Goal: Information Seeking & Learning: Learn about a topic

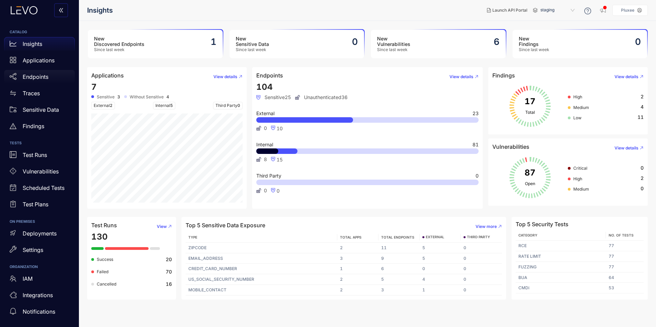
click at [37, 79] on p "Endpoints" at bounding box center [36, 77] width 26 height 6
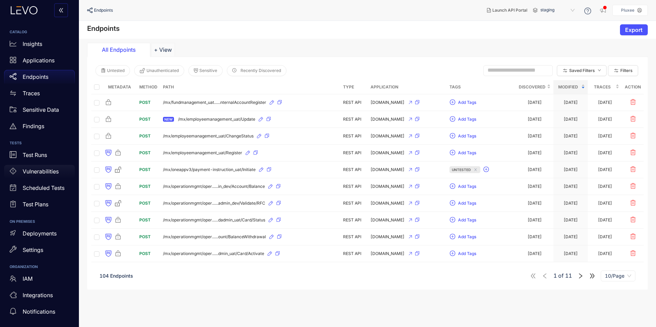
click at [45, 174] on p "Vulnerabilities" at bounding box center [41, 171] width 36 height 6
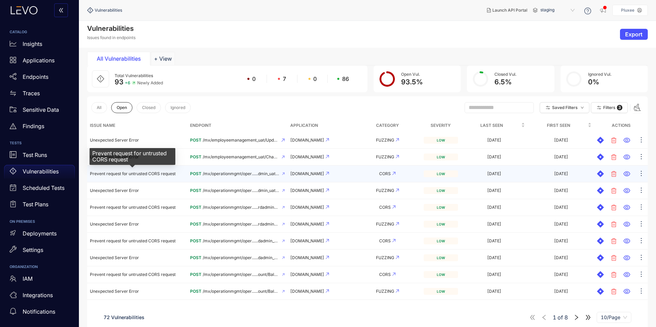
click at [136, 172] on span "Prevent request for untrusted CORS request" at bounding box center [133, 173] width 86 height 5
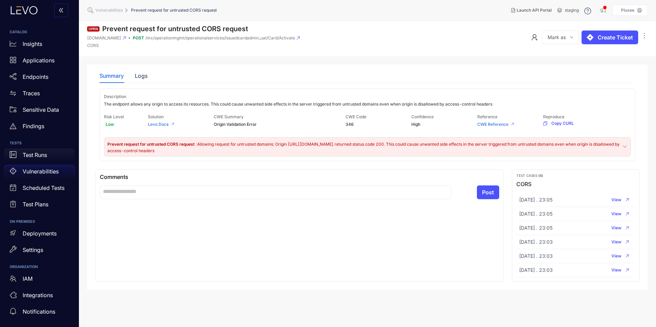
click at [42, 156] on p "Test Runs" at bounding box center [35, 155] width 24 height 6
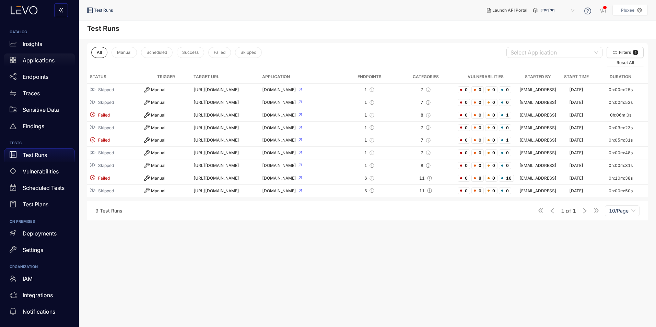
click at [38, 58] on p "Applications" at bounding box center [39, 60] width 32 height 6
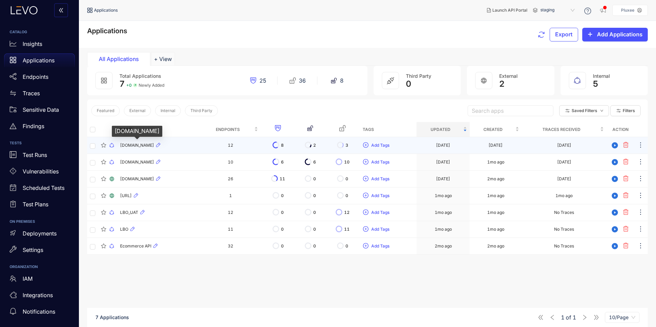
click at [134, 146] on span "[DOMAIN_NAME]" at bounding box center [137, 145] width 34 height 5
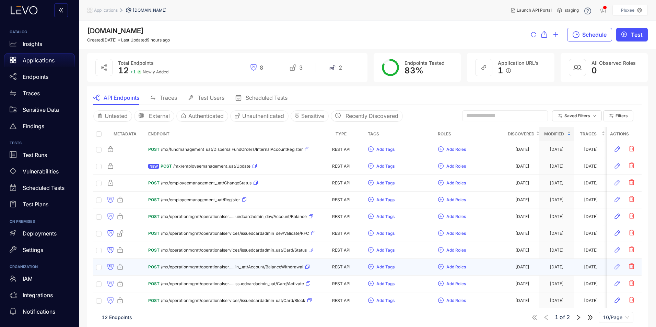
scroll to position [11, 0]
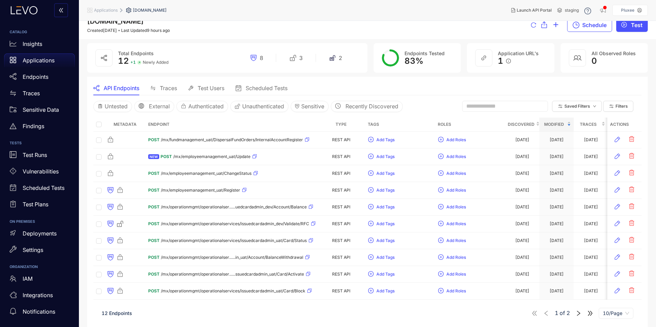
click at [518, 281] on icon "right" at bounding box center [578, 313] width 3 height 5
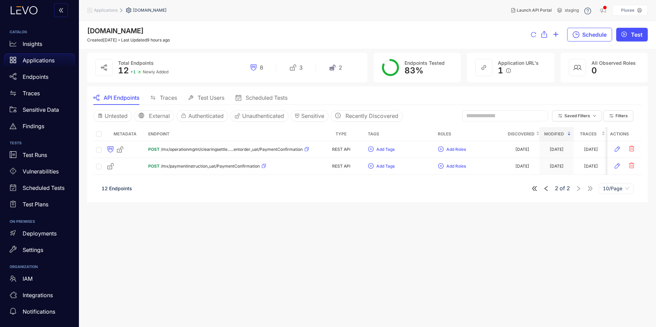
click at [518, 192] on icon "left" at bounding box center [546, 189] width 6 height 6
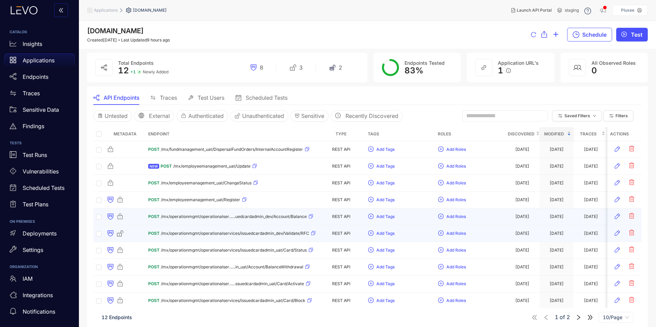
scroll to position [11, 0]
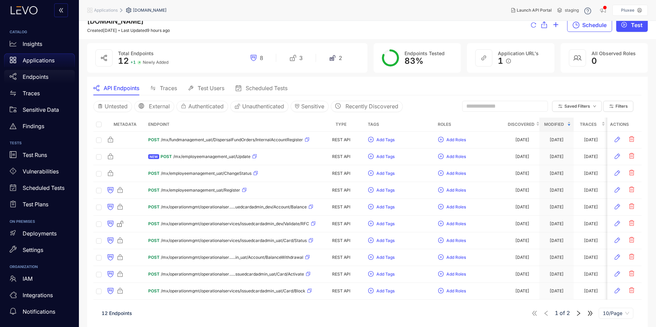
click at [34, 79] on p "Endpoints" at bounding box center [36, 77] width 26 height 6
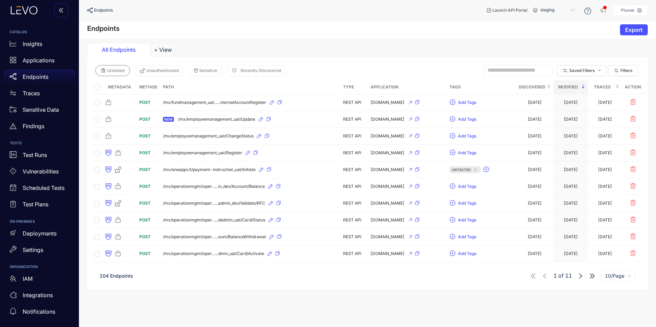
click at [120, 71] on span "Untested" at bounding box center [115, 70] width 17 height 5
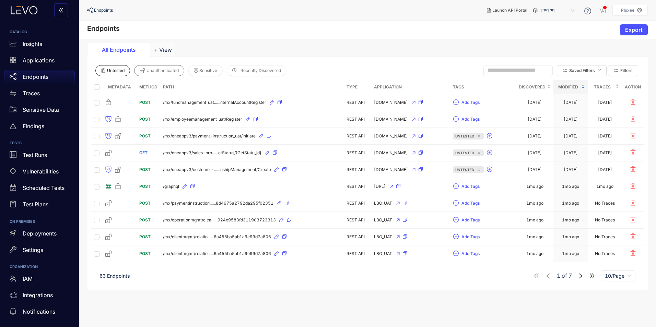
click at [161, 72] on span "Unauthenticated" at bounding box center [162, 70] width 32 height 5
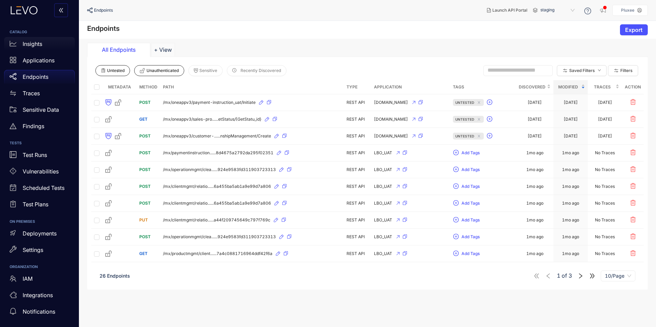
click at [32, 46] on p "Insights" at bounding box center [33, 44] width 20 height 6
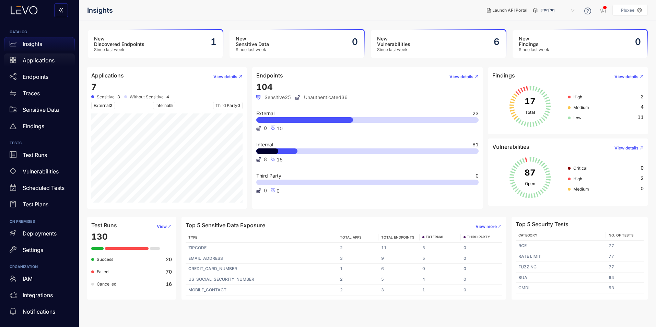
click at [36, 63] on p "Applications" at bounding box center [39, 60] width 32 height 6
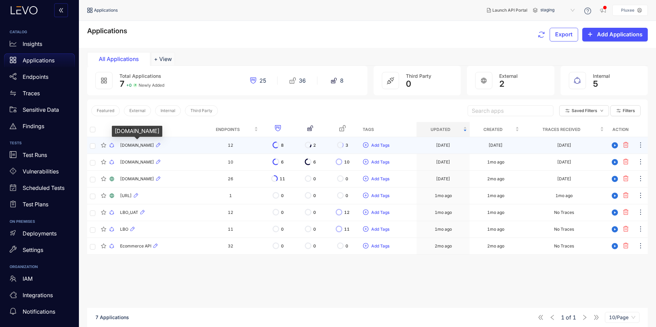
drag, startPoint x: 131, startPoint y: 145, endPoint x: 311, endPoint y: 267, distance: 217.7
click at [311, 267] on div "Name Endpoints Tags Updated Created Traces Received Action [DOMAIN_NAME] 12 8 2…" at bounding box center [367, 235] width 560 height 227
click at [518, 145] on icon "ellipsis" at bounding box center [640, 145] width 7 height 7
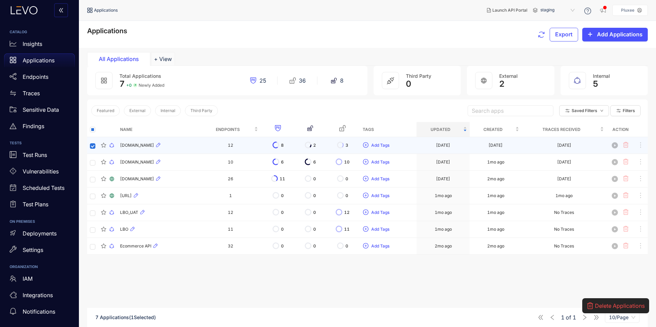
click at [144, 142] on div "[DOMAIN_NAME]" at bounding box center [159, 145] width 78 height 8
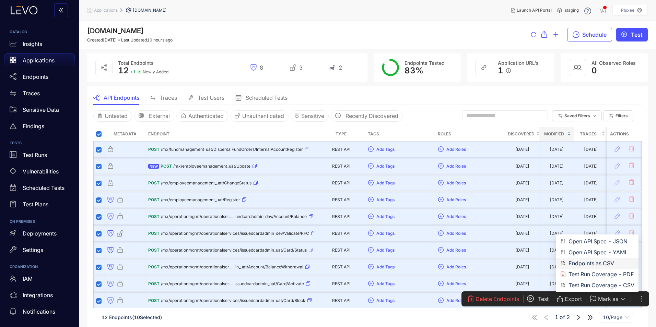
click at [518, 263] on span "Endpoints as CSV" at bounding box center [601, 264] width 66 height 8
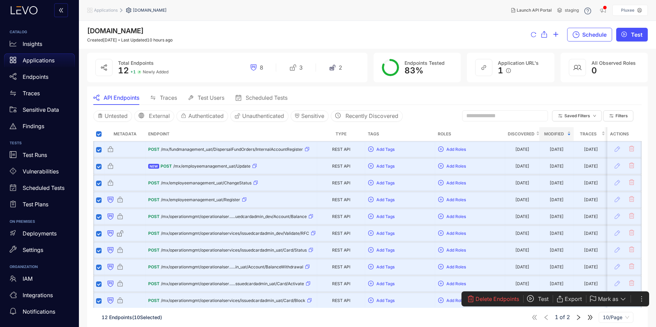
click at [429, 95] on div "API Endpoints Traces Test Users Scheduled Tests" at bounding box center [367, 98] width 548 height 14
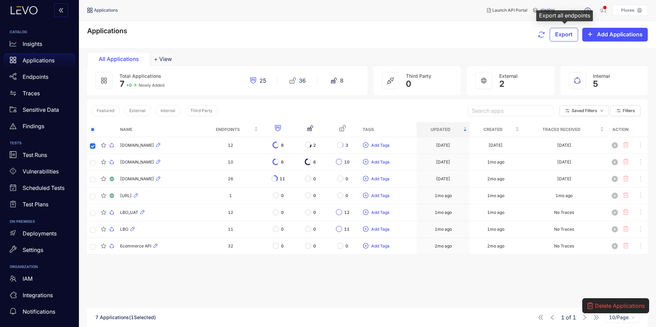
click at [518, 40] on button "Export" at bounding box center [563, 35] width 28 height 14
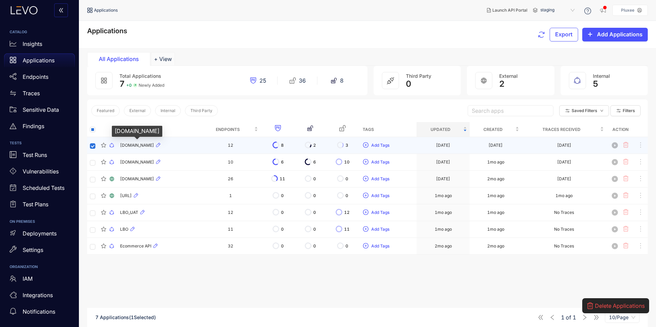
click at [140, 143] on span "[DOMAIN_NAME]" at bounding box center [137, 145] width 34 height 5
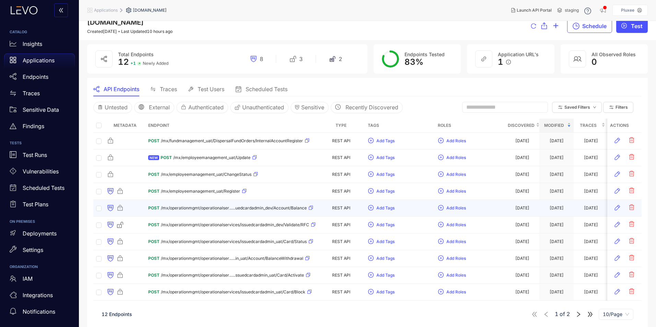
scroll to position [11, 0]
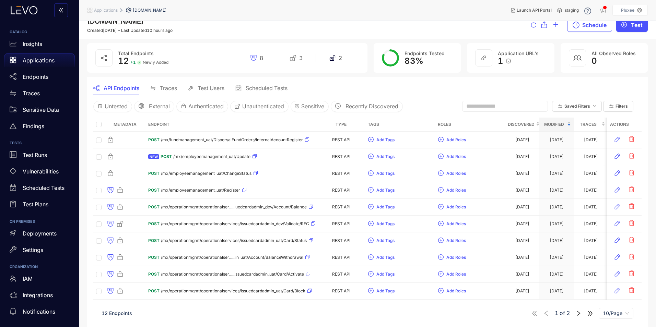
click at [518, 281] on icon "right" at bounding box center [578, 313] width 6 height 6
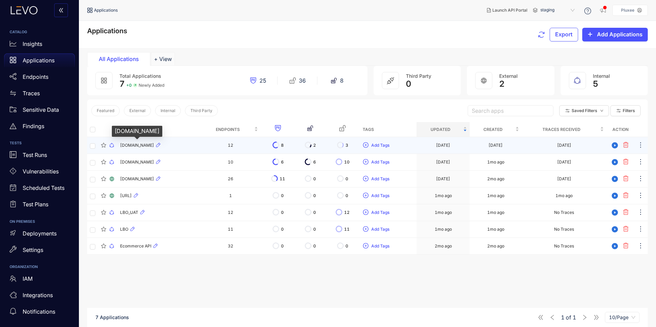
click at [139, 146] on span "[DOMAIN_NAME]" at bounding box center [137, 145] width 34 height 5
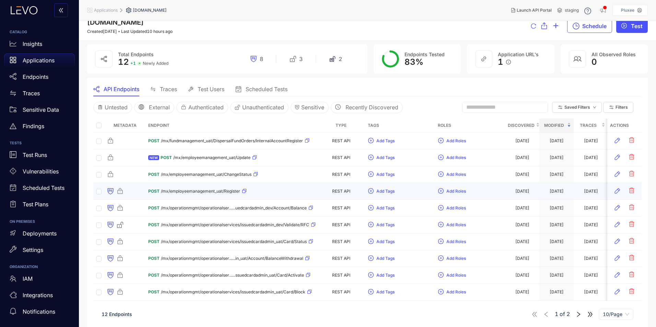
scroll to position [11, 0]
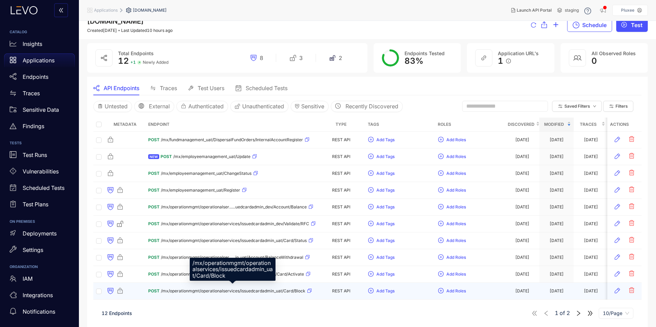
click at [215, 281] on span "/mx/operationmgmt/operationalservices/issuedcardadmin_uat/Card/Block" at bounding box center [233, 291] width 144 height 5
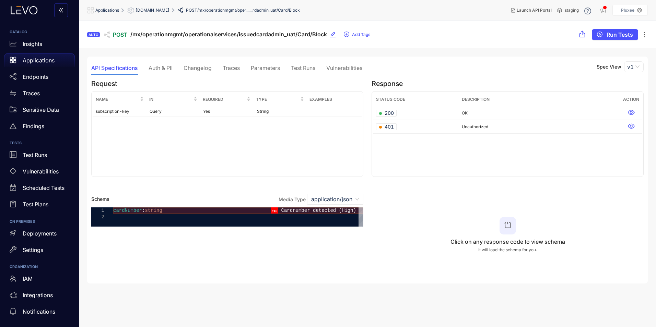
click at [162, 75] on div "Auth & PII" at bounding box center [161, 68] width 24 height 14
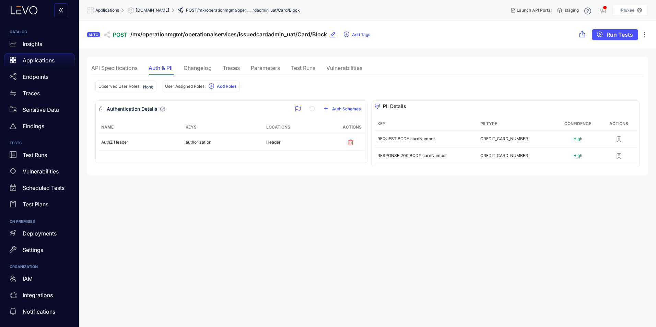
click at [201, 69] on div "Changelog" at bounding box center [197, 68] width 28 height 6
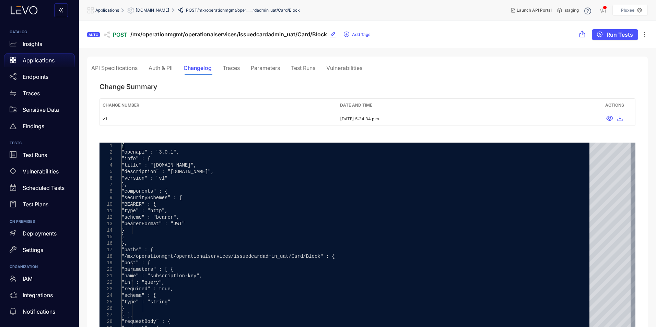
click at [337, 69] on div "Vulnerabilities" at bounding box center [344, 68] width 36 height 6
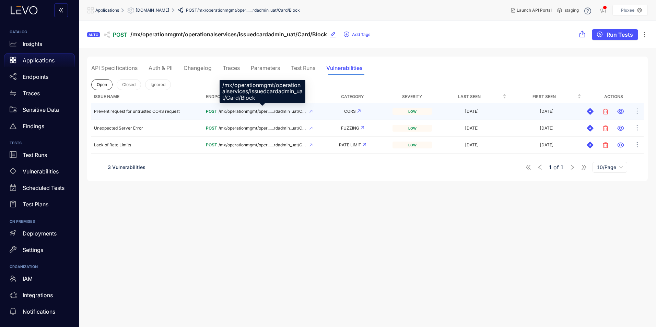
click at [254, 110] on span "/mx/operationmgmt/oper......rdadmin_uat/Card/Block" at bounding box center [262, 111] width 88 height 5
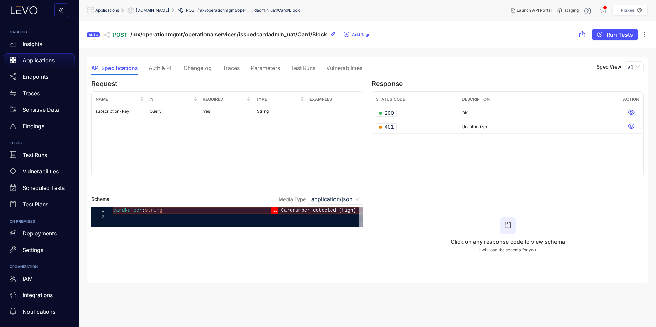
click at [357, 71] on div "Vulnerabilities" at bounding box center [344, 68] width 36 height 6
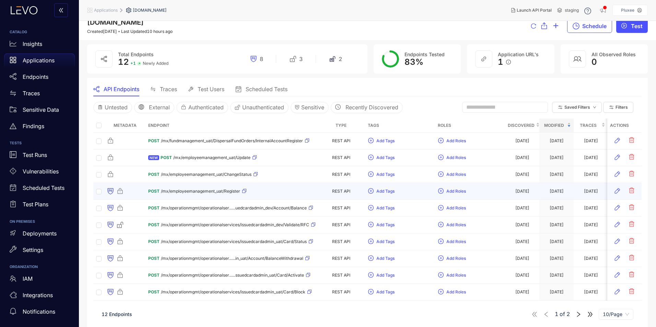
scroll to position [11, 0]
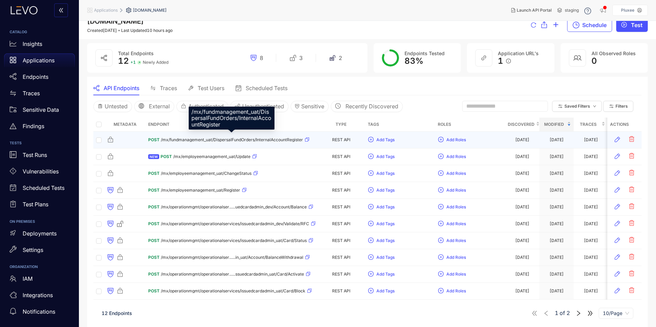
click at [226, 138] on span "/mx/fundmanagement_uat/DispersalFundOrders/InternalAccountRegister" at bounding box center [232, 140] width 142 height 5
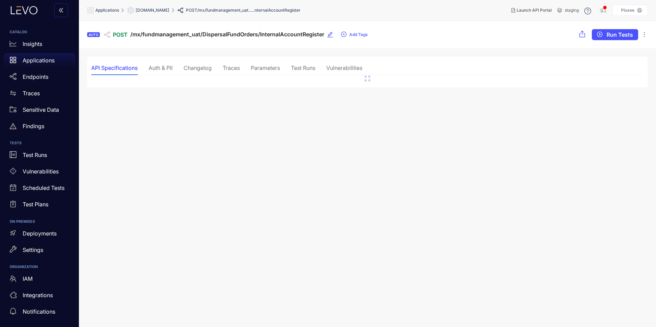
click at [352, 69] on div "Vulnerabilities" at bounding box center [344, 68] width 36 height 6
click at [109, 67] on div "API Specifications" at bounding box center [114, 68] width 46 height 6
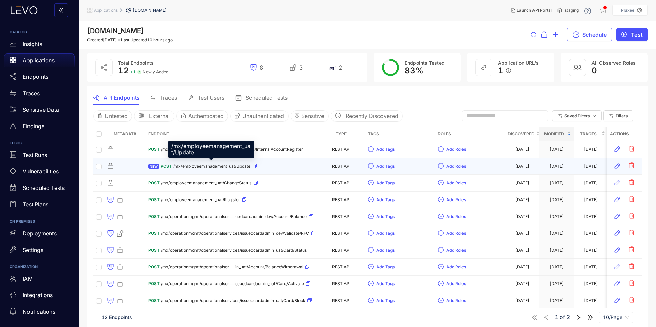
click at [221, 167] on span "/mx/employeemanagement_uat/Update" at bounding box center [211, 166] width 77 height 5
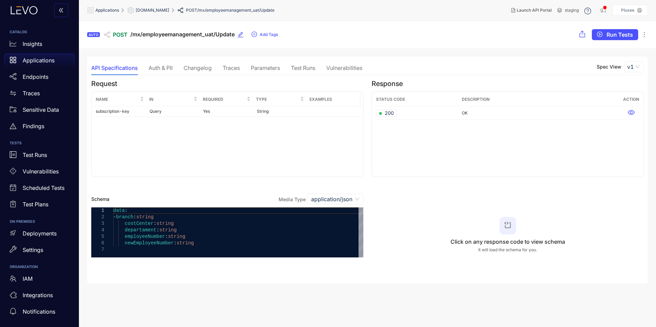
click at [340, 72] on div "Vulnerabilities" at bounding box center [344, 68] width 36 height 14
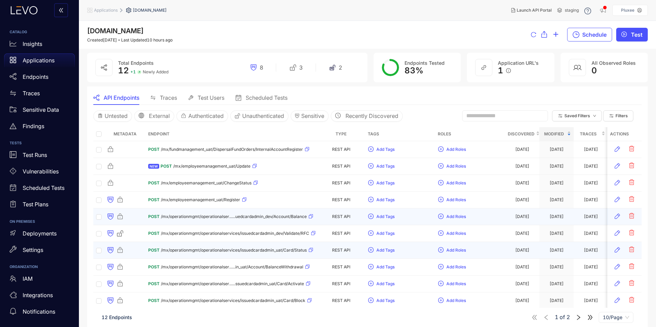
scroll to position [11, 0]
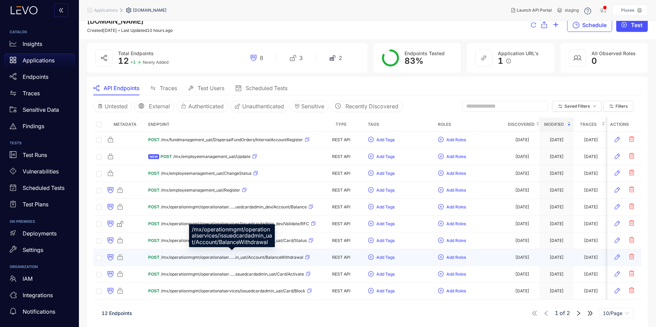
click at [290, 255] on span "/mx/operationmgmt/operationalser......in_uat/Account/BalanceWithdrawal" at bounding box center [232, 257] width 142 height 5
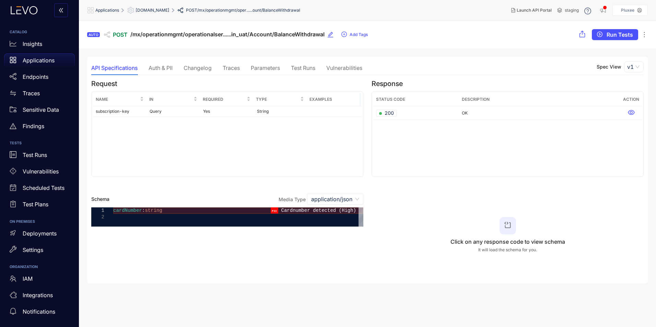
click at [347, 67] on div "Vulnerabilities" at bounding box center [344, 68] width 36 height 6
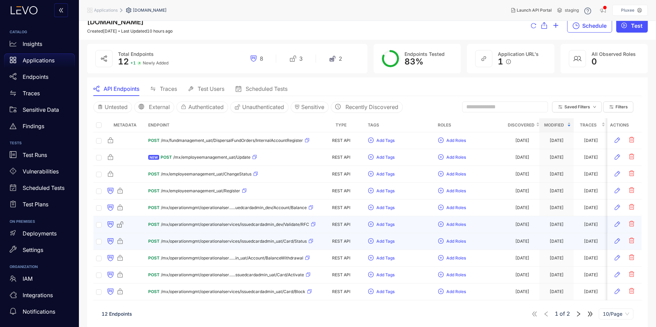
scroll to position [11, 0]
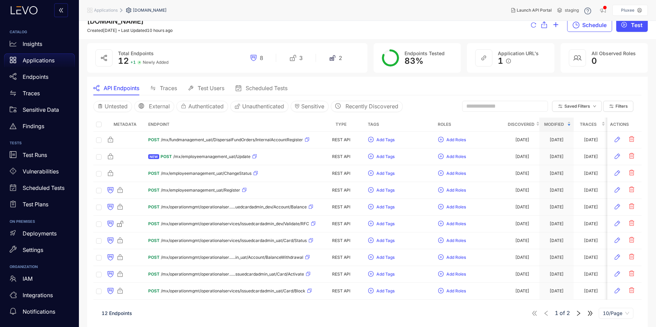
click at [518, 281] on icon "right" at bounding box center [578, 313] width 6 height 6
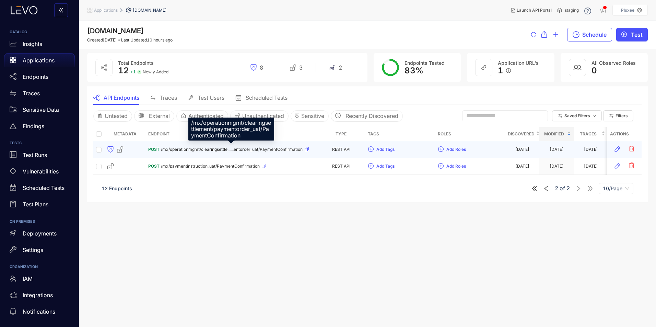
click at [278, 151] on span "/mx/operationmgmt/clearingsettle......entorder_uat/PaymentConfirmation" at bounding box center [232, 149] width 142 height 5
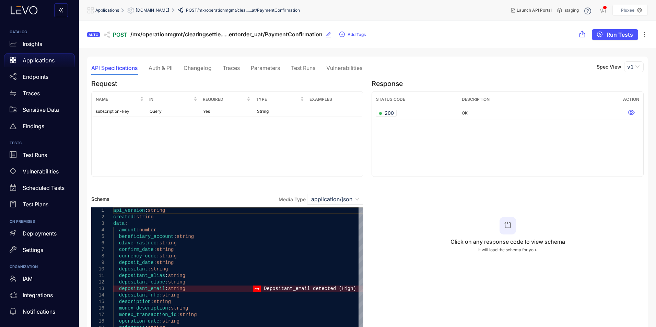
click at [351, 68] on div "Vulnerabilities" at bounding box center [344, 68] width 36 height 6
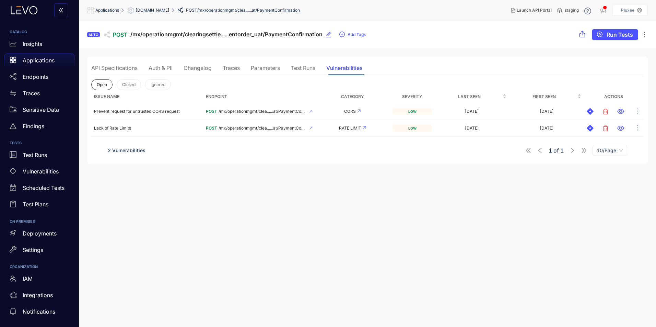
scroll to position [0, 0]
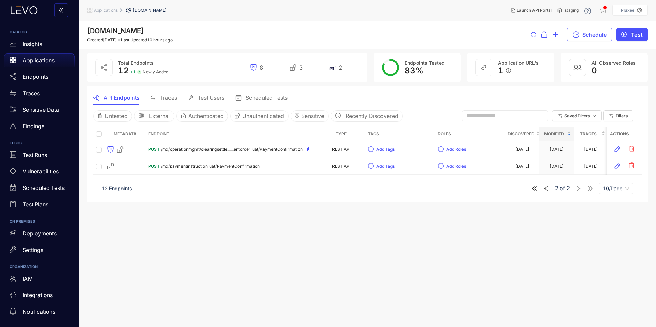
click at [518, 188] on icon "left" at bounding box center [545, 188] width 3 height 5
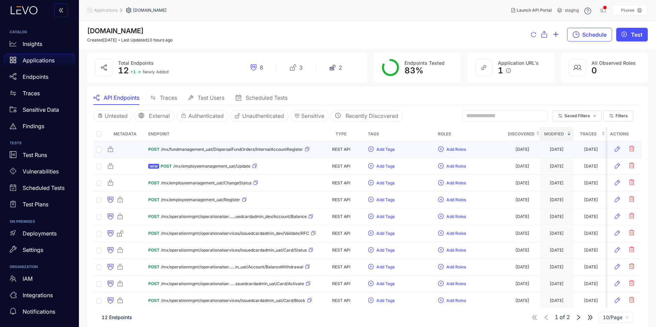
click at [227, 154] on div "POST /mx/fundmanagement_uat/DispersalFundOrders/InternalAccountRegister" at bounding box center [228, 149] width 161 height 11
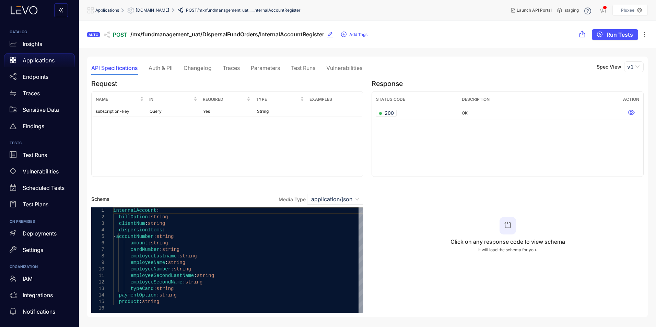
click at [346, 74] on div "Vulnerabilities" at bounding box center [344, 68] width 36 height 14
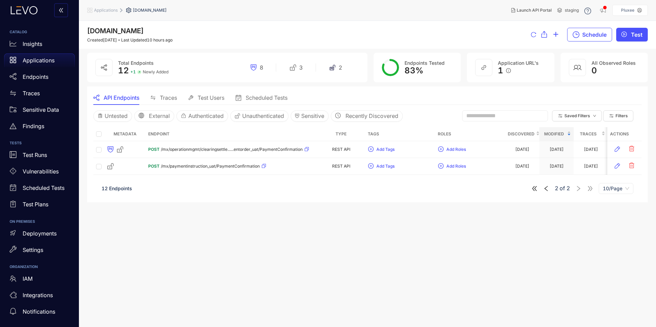
click at [518, 193] on div "2 of 2 10/Page" at bounding box center [582, 188] width 102 height 11
click at [518, 191] on icon "left" at bounding box center [546, 189] width 6 height 6
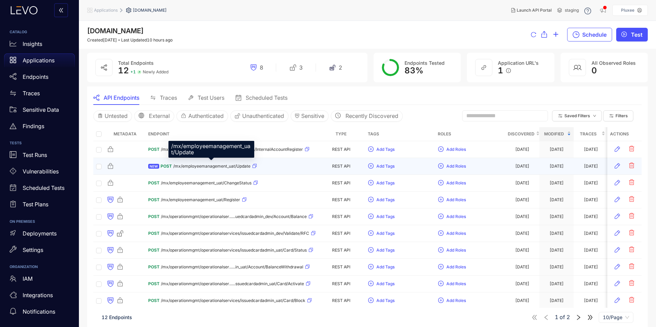
click at [225, 166] on span "/mx/employeemanagement_uat/Update" at bounding box center [211, 166] width 77 height 5
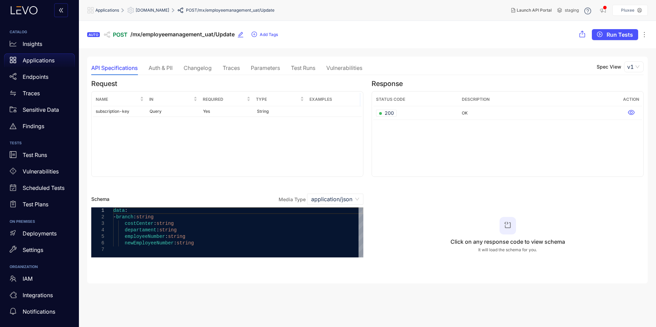
click at [344, 69] on div "Vulnerabilities" at bounding box center [344, 68] width 36 height 6
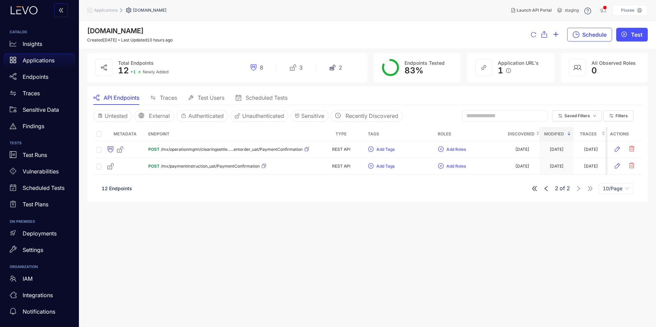
click at [518, 191] on icon "left" at bounding box center [546, 189] width 6 height 6
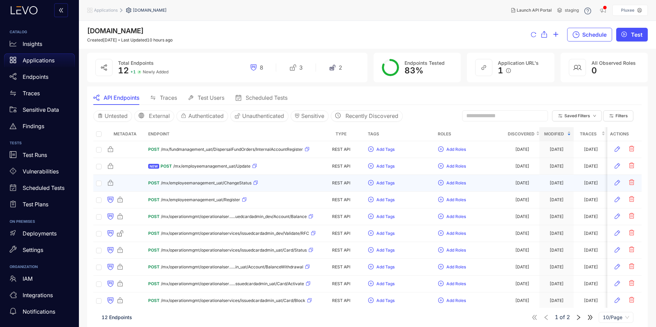
click at [232, 185] on span "/mx/employeemanagement_uat/ChangeStatus" at bounding box center [206, 183] width 91 height 5
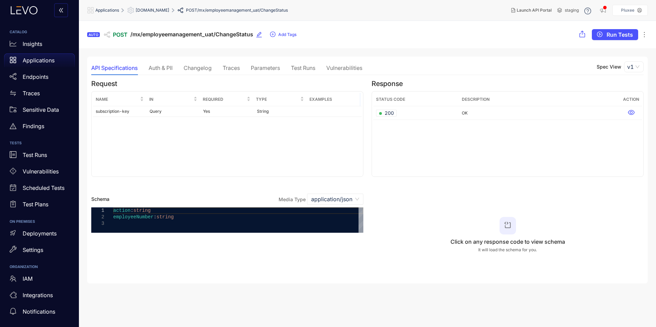
click at [340, 70] on div "Vulnerabilities" at bounding box center [344, 68] width 36 height 6
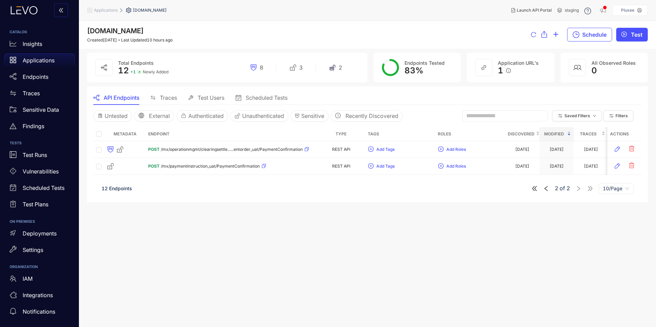
click at [518, 189] on icon "left" at bounding box center [546, 189] width 6 height 6
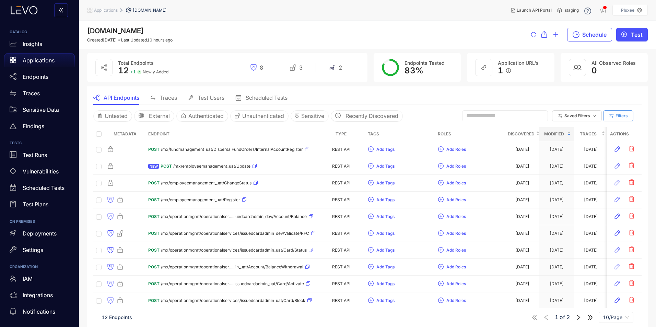
click at [518, 115] on button "Filters" at bounding box center [618, 115] width 30 height 11
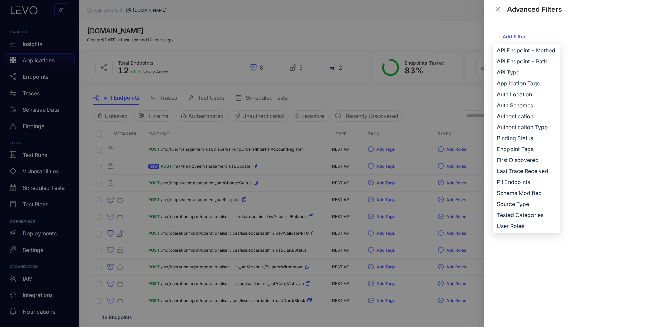
click at [500, 13] on div "Advanced Filters" at bounding box center [569, 9] width 171 height 19
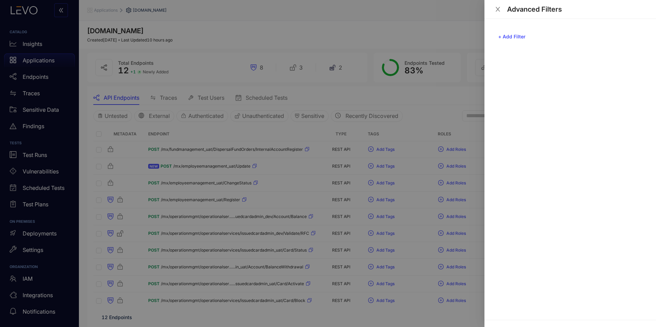
click at [498, 12] on icon "close" at bounding box center [498, 9] width 6 height 6
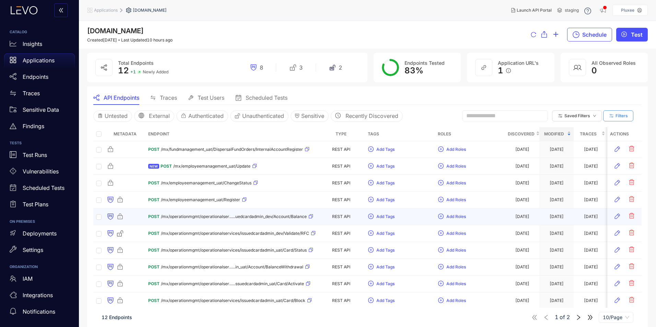
scroll to position [0, 1]
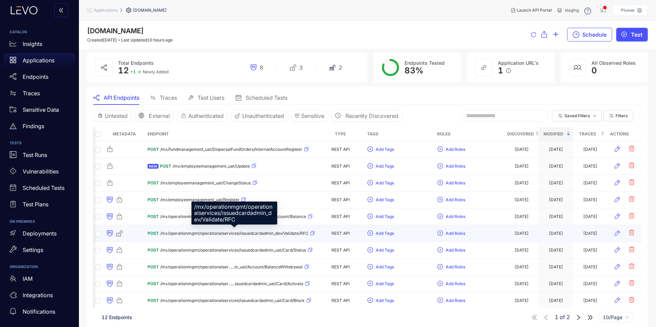
click at [219, 234] on span "/mx/operationmgmt/operationalservices/issuedcardadmin_dev/Validate/RFC" at bounding box center [234, 233] width 148 height 5
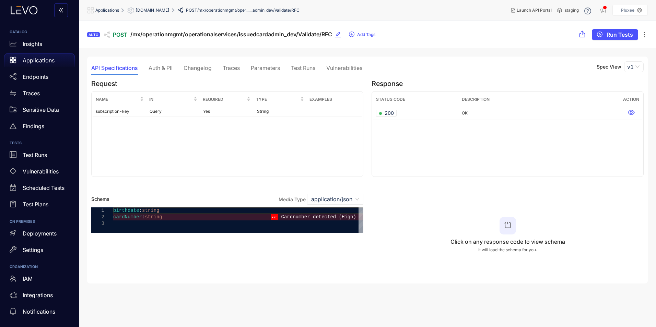
click at [335, 70] on div "Vulnerabilities" at bounding box center [344, 68] width 36 height 6
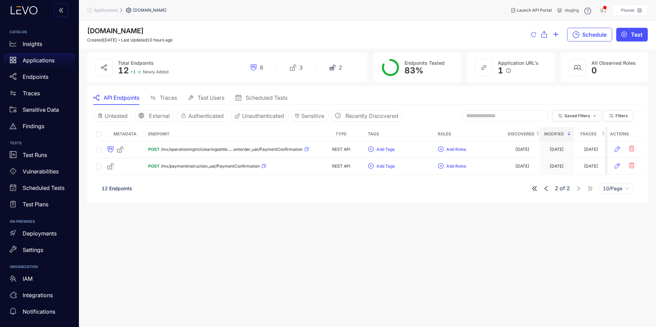
click at [518, 188] on icon "left" at bounding box center [546, 189] width 6 height 6
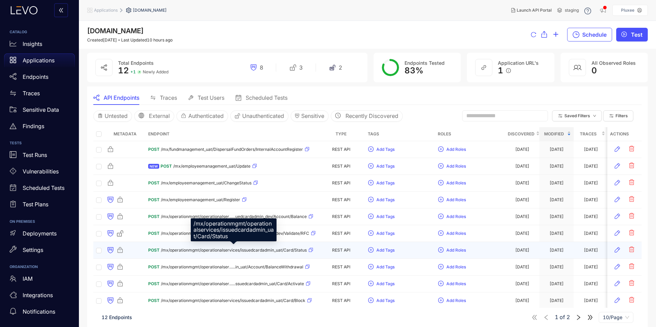
click at [301, 251] on span "/mx/operationmgmt/operationalservices/issuedcardadmin_uat/Card/Status" at bounding box center [234, 250] width 146 height 5
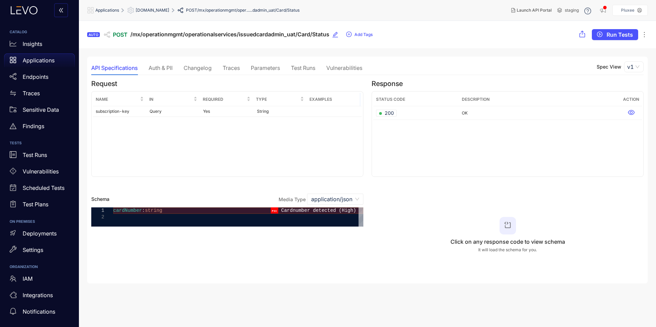
click at [157, 68] on div "Auth & PII" at bounding box center [161, 68] width 24 height 6
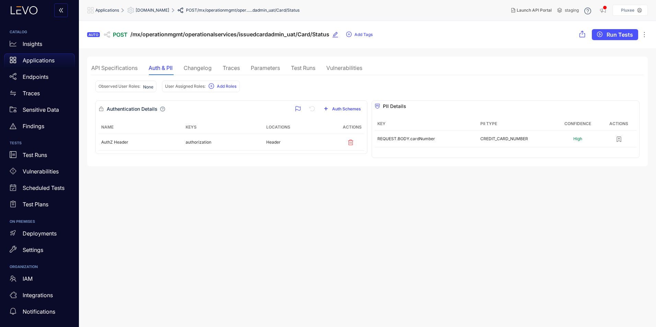
click at [195, 70] on div "Changelog" at bounding box center [197, 68] width 28 height 6
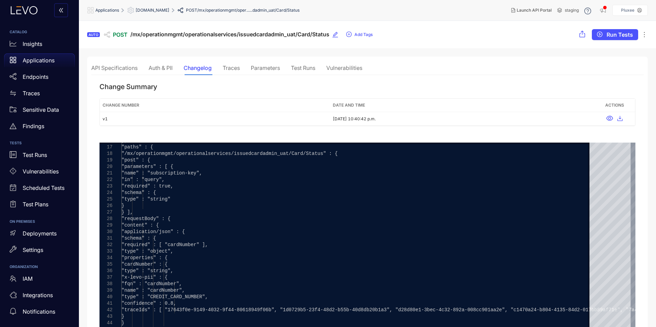
click at [232, 67] on div "Traces" at bounding box center [231, 68] width 17 height 6
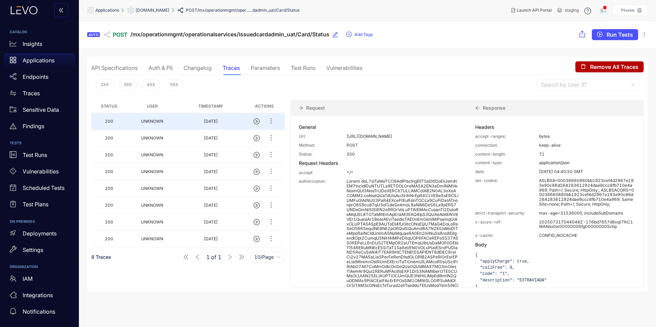
click at [263, 65] on div "Parameters" at bounding box center [265, 68] width 29 height 6
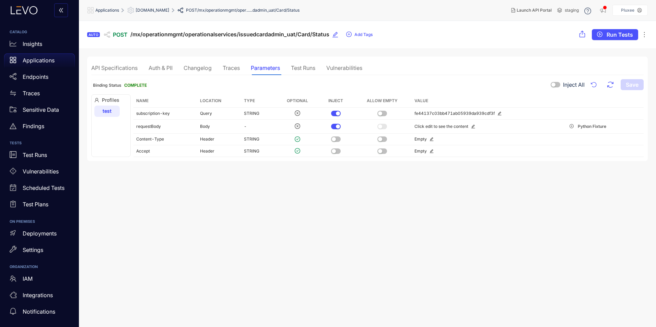
click at [299, 70] on div "Test Runs" at bounding box center [303, 68] width 24 height 6
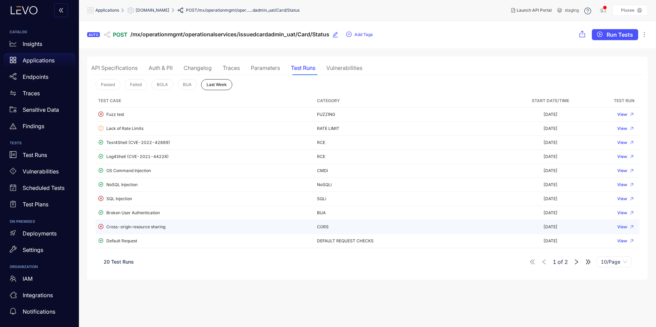
click at [147, 228] on div "Cross-origin resource sharing" at bounding box center [204, 227] width 213 height 7
click at [518, 227] on icon "button" at bounding box center [631, 227] width 3 height 3
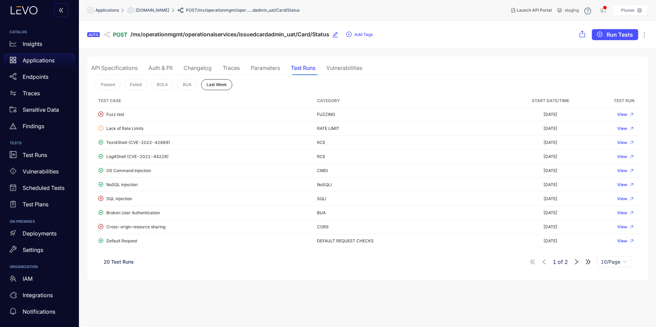
click at [350, 66] on div "Vulnerabilities" at bounding box center [344, 68] width 36 height 6
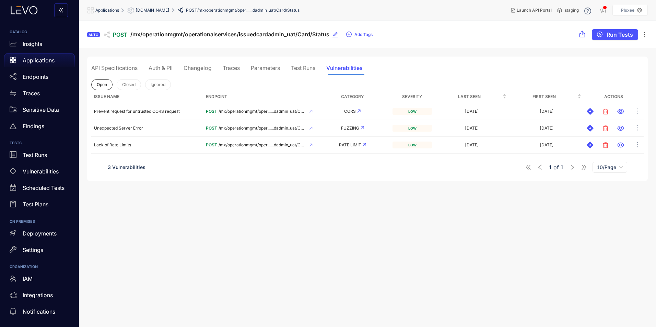
click at [160, 67] on div "Auth & PII" at bounding box center [161, 68] width 24 height 6
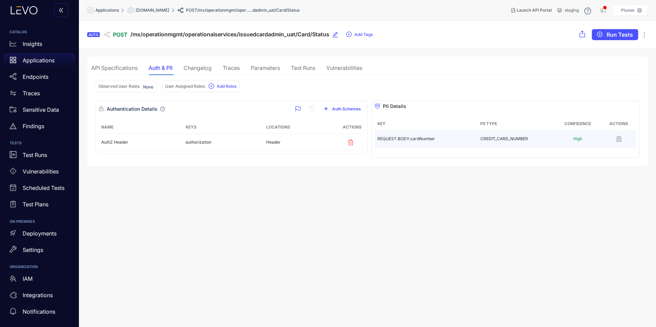
click at [459, 139] on td "REQUEST.BODY.cardNumber" at bounding box center [426, 139] width 103 height 17
click at [350, 70] on div "Vulnerabilities" at bounding box center [344, 68] width 36 height 6
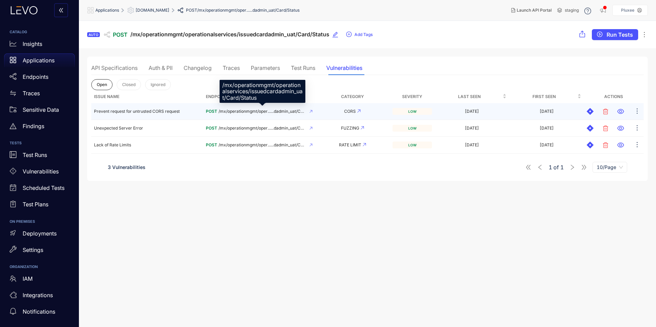
click at [273, 111] on span "/mx/operationmgmt/oper......dadmin_uat/Card/Status" at bounding box center [262, 111] width 88 height 5
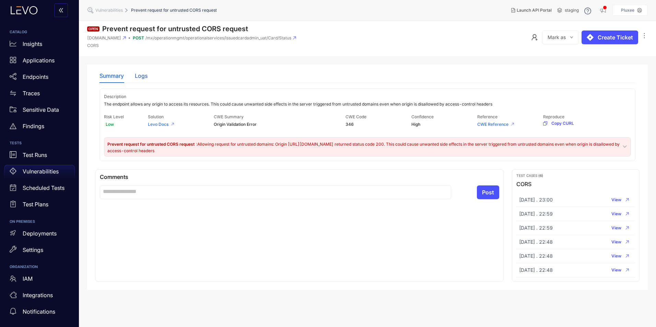
click at [138, 78] on div "Logs" at bounding box center [141, 76] width 13 height 6
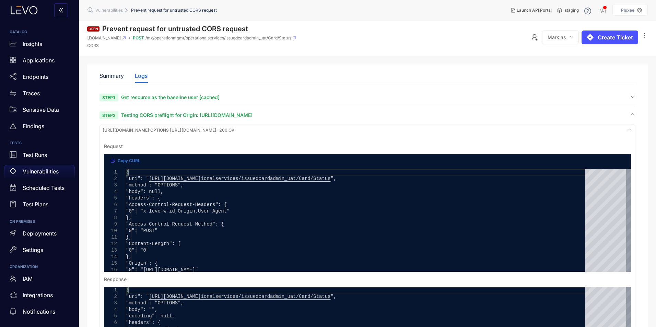
click at [146, 99] on span "Get resource as the baseline user [cached]" at bounding box center [170, 97] width 98 height 6
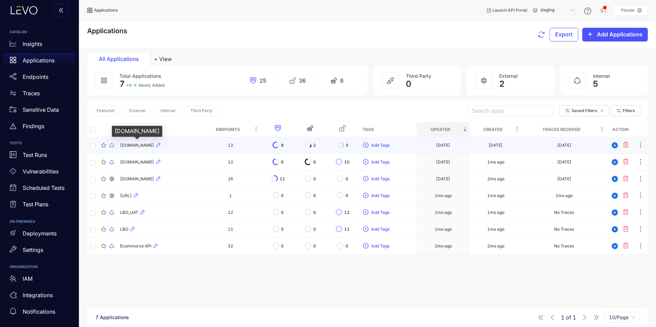
click at [133, 147] on span "[DOMAIN_NAME]" at bounding box center [137, 145] width 34 height 5
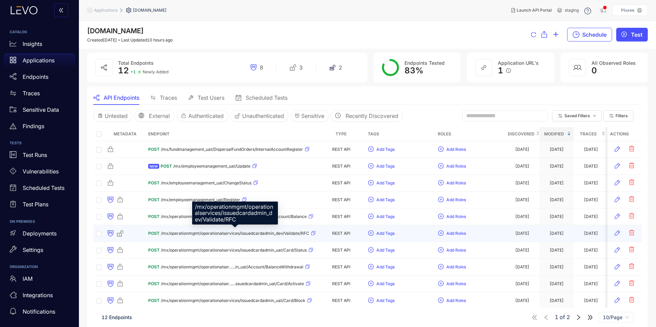
click at [279, 234] on span "/mx/operationmgmt/operationalservices/issuedcardadmin_dev/Validate/RFC" at bounding box center [235, 233] width 148 height 5
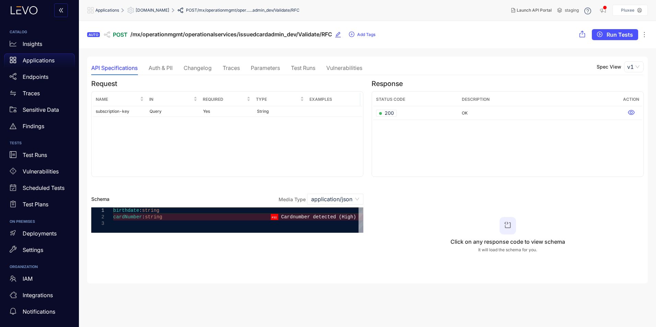
click at [346, 68] on div "Vulnerabilities" at bounding box center [344, 68] width 36 height 6
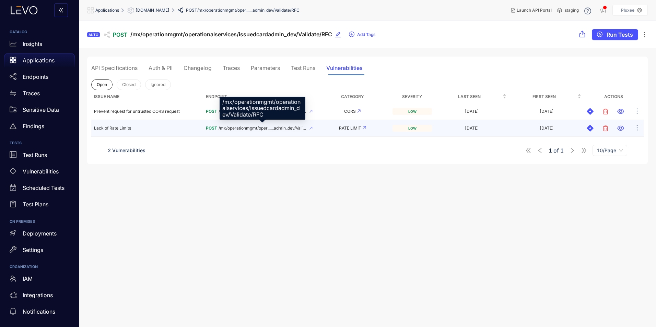
click at [264, 130] on span "/mx/operationmgmt/oper......admin_dev/Validate/RFC" at bounding box center [262, 128] width 88 height 5
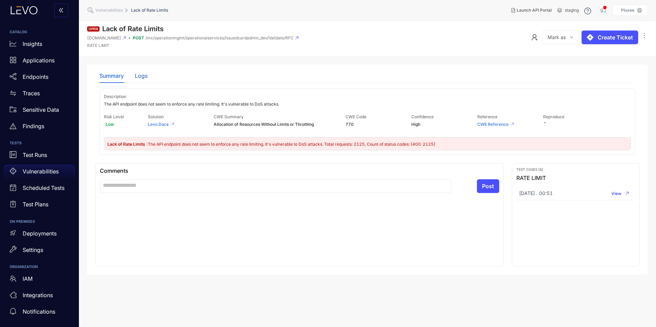
click at [145, 78] on div "Logs" at bounding box center [141, 76] width 13 height 6
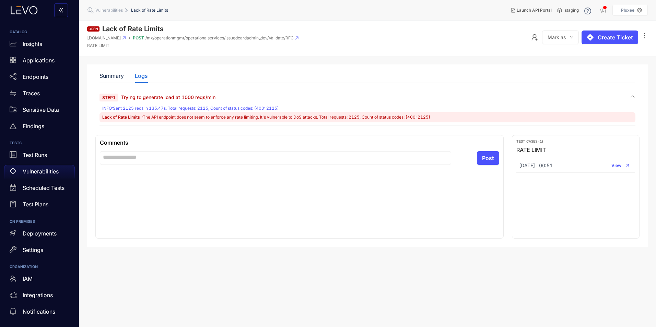
click at [132, 96] on span "Trying to generate load at 1000 reqs/min" at bounding box center [168, 97] width 94 height 6
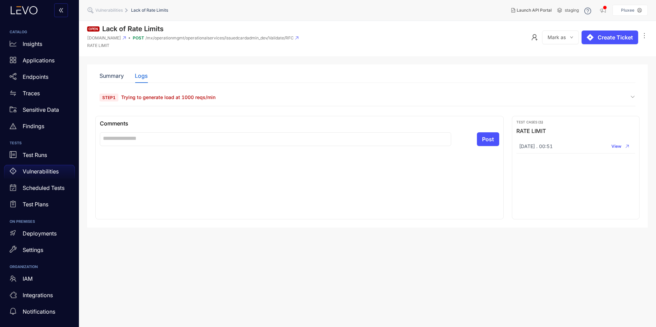
click at [132, 96] on span "Trying to generate load at 1000 reqs/min" at bounding box center [168, 97] width 94 height 6
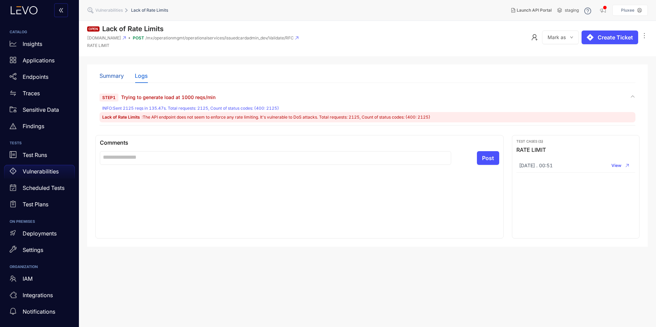
click at [120, 75] on div "Summary" at bounding box center [111, 76] width 24 height 6
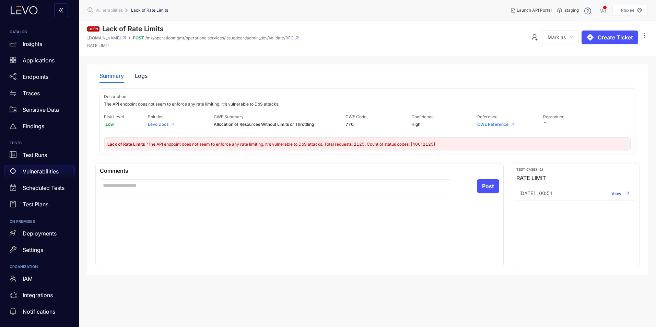
click at [194, 143] on span ": The API endpoint does not seem to enforce any rate limiting. It's vulnerable …" at bounding box center [291, 144] width 288 height 5
click at [518, 193] on icon "button" at bounding box center [626, 193] width 3 height 3
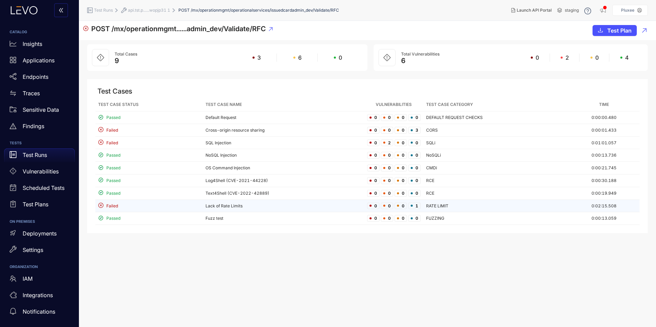
click at [453, 204] on td "RATE LIMIT" at bounding box center [495, 206] width 145 height 13
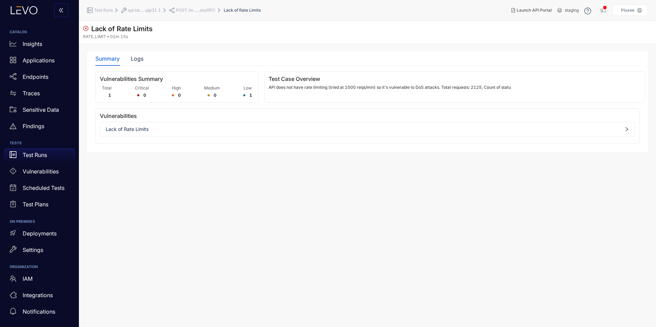
click at [133, 129] on span "Lack of Rate Limits" at bounding box center [367, 129] width 523 height 5
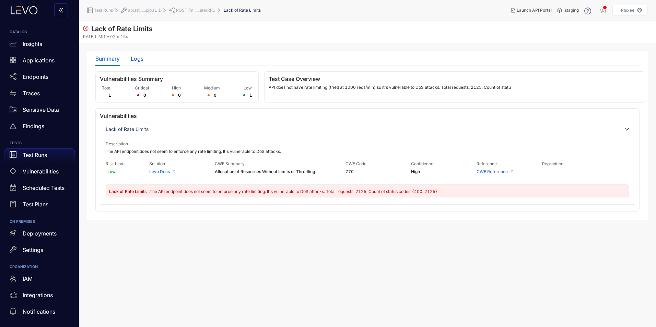
click at [132, 60] on div "Logs" at bounding box center [137, 59] width 13 height 6
